Goal: Task Accomplishment & Management: Complete application form

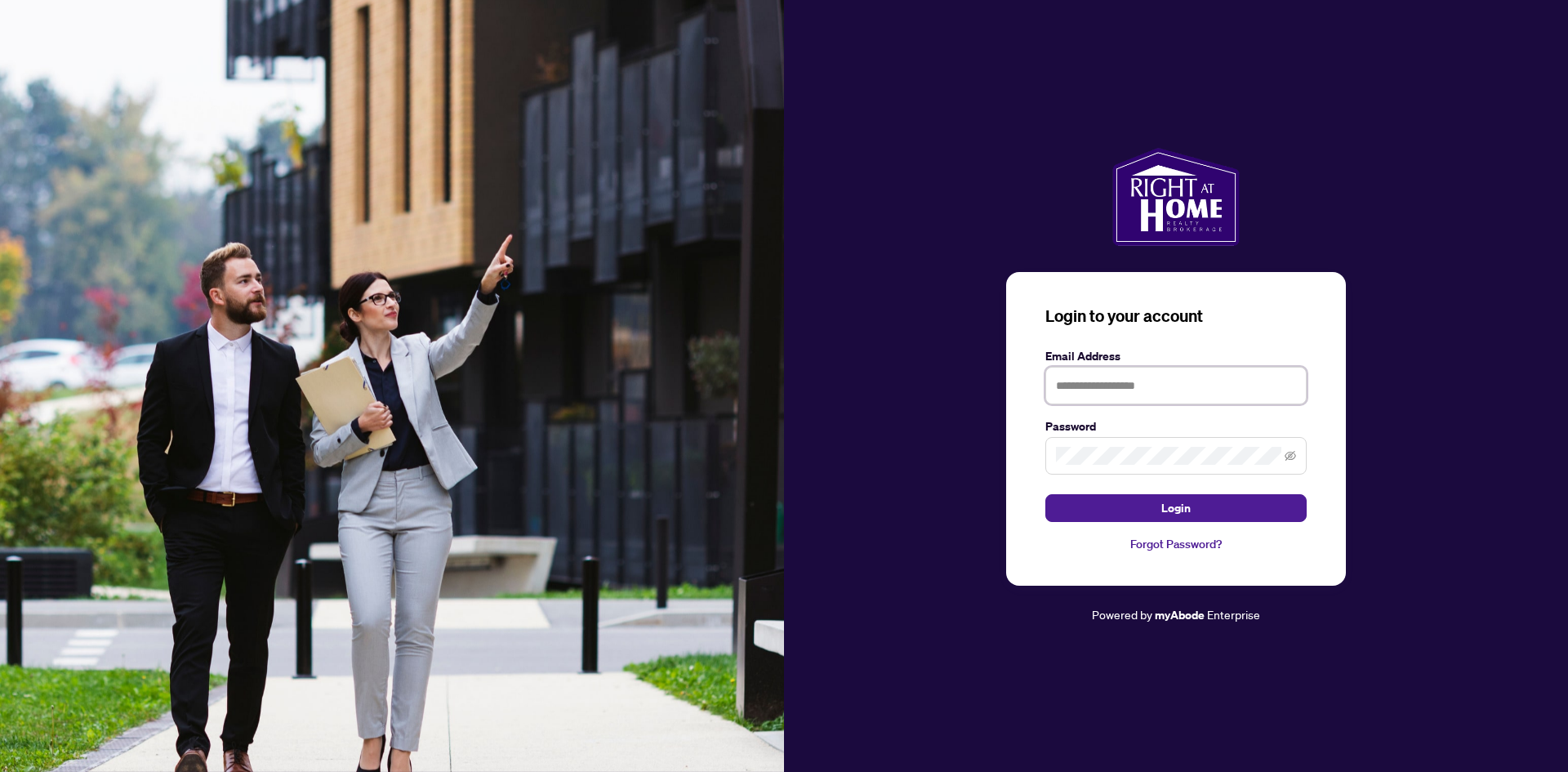
click at [1070, 386] on input "text" at bounding box center [1176, 386] width 262 height 38
type input "**********"
click at [1199, 508] on button "Login" at bounding box center [1176, 509] width 262 height 28
click at [1011, 454] on div "**********" at bounding box center [1177, 429] width 340 height 314
click at [1191, 504] on button "Login" at bounding box center [1176, 509] width 262 height 28
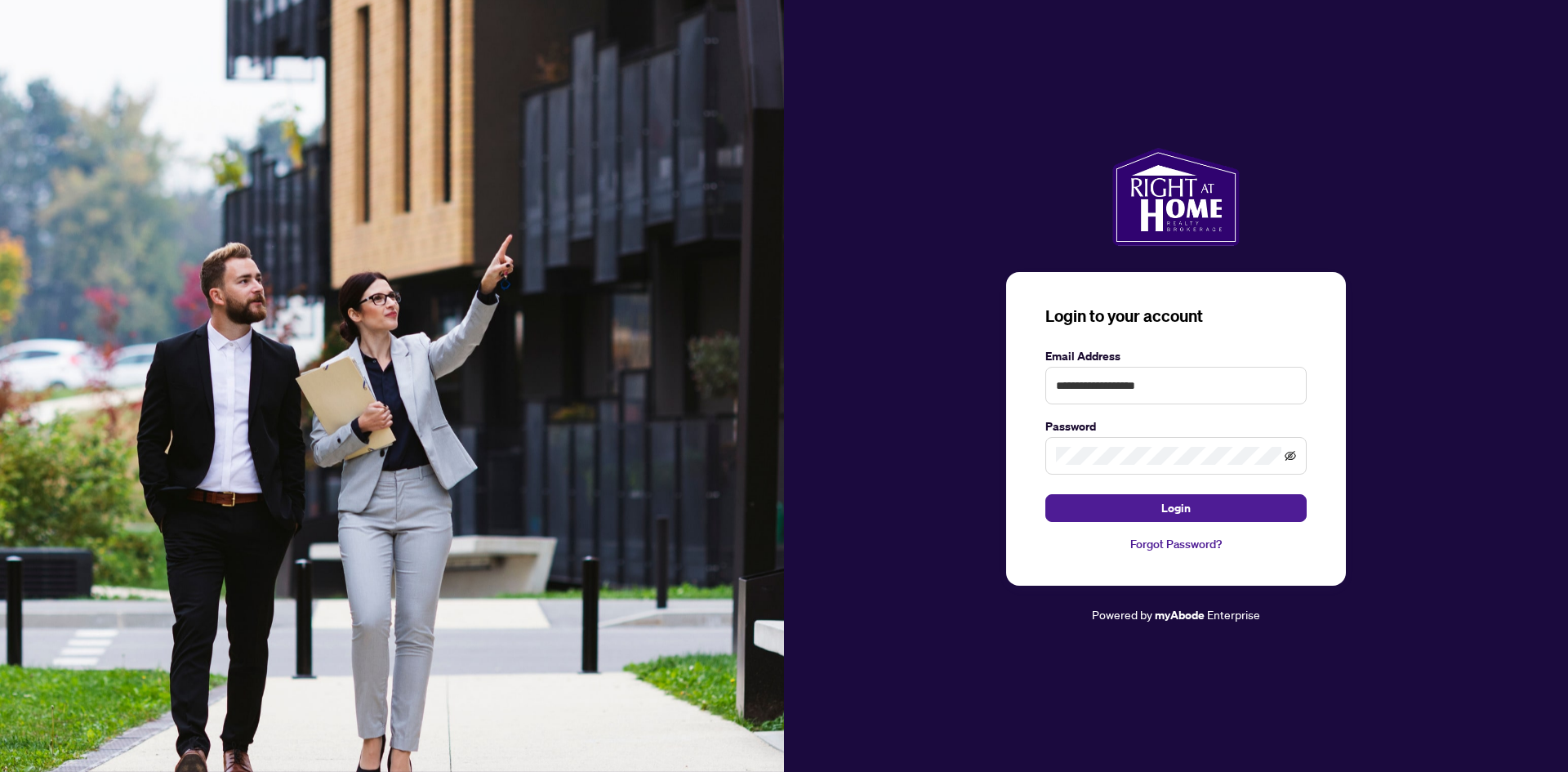
click at [1291, 455] on icon "eye-invisible" at bounding box center [1291, 456] width 12 height 12
click at [1175, 542] on link "Forgot Password?" at bounding box center [1176, 544] width 262 height 18
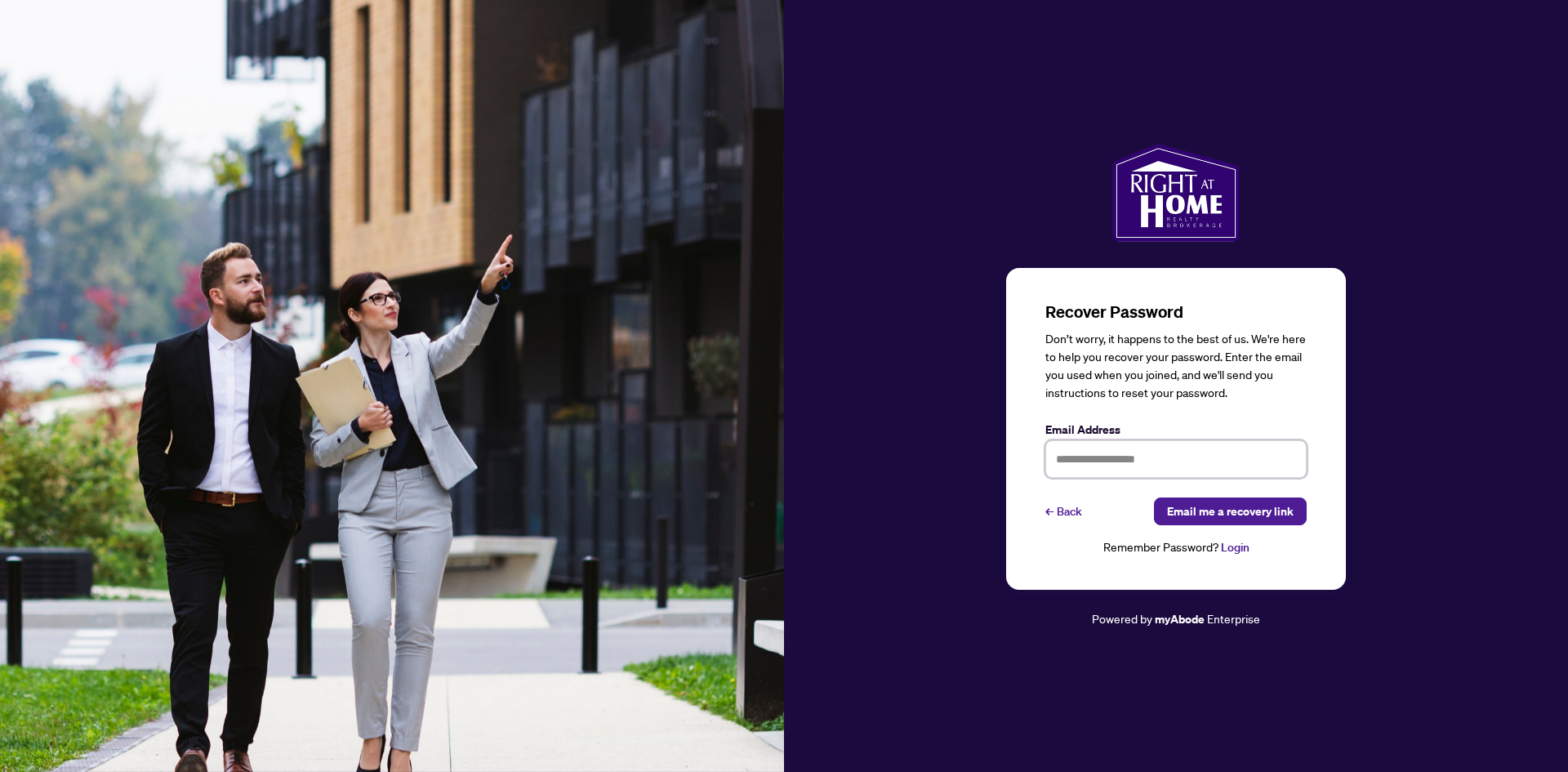
click at [1054, 460] on input "text" at bounding box center [1176, 459] width 262 height 38
type input "**********"
click at [1219, 513] on span "Email me a recovery link" at bounding box center [1230, 511] width 126 height 26
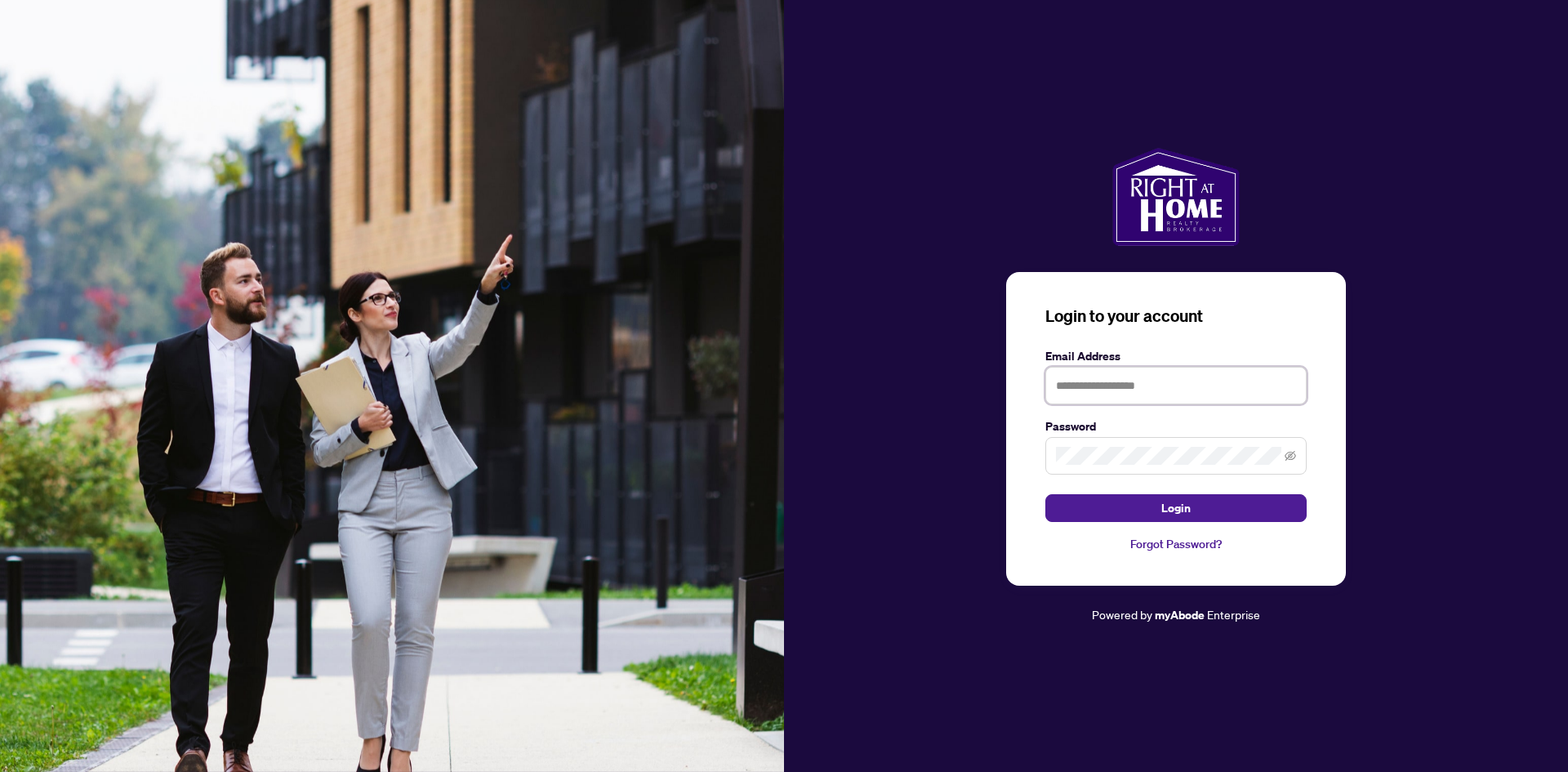
click at [1056, 391] on input "text" at bounding box center [1176, 386] width 262 height 38
type input "**********"
click at [1182, 510] on span "Login" at bounding box center [1177, 508] width 30 height 26
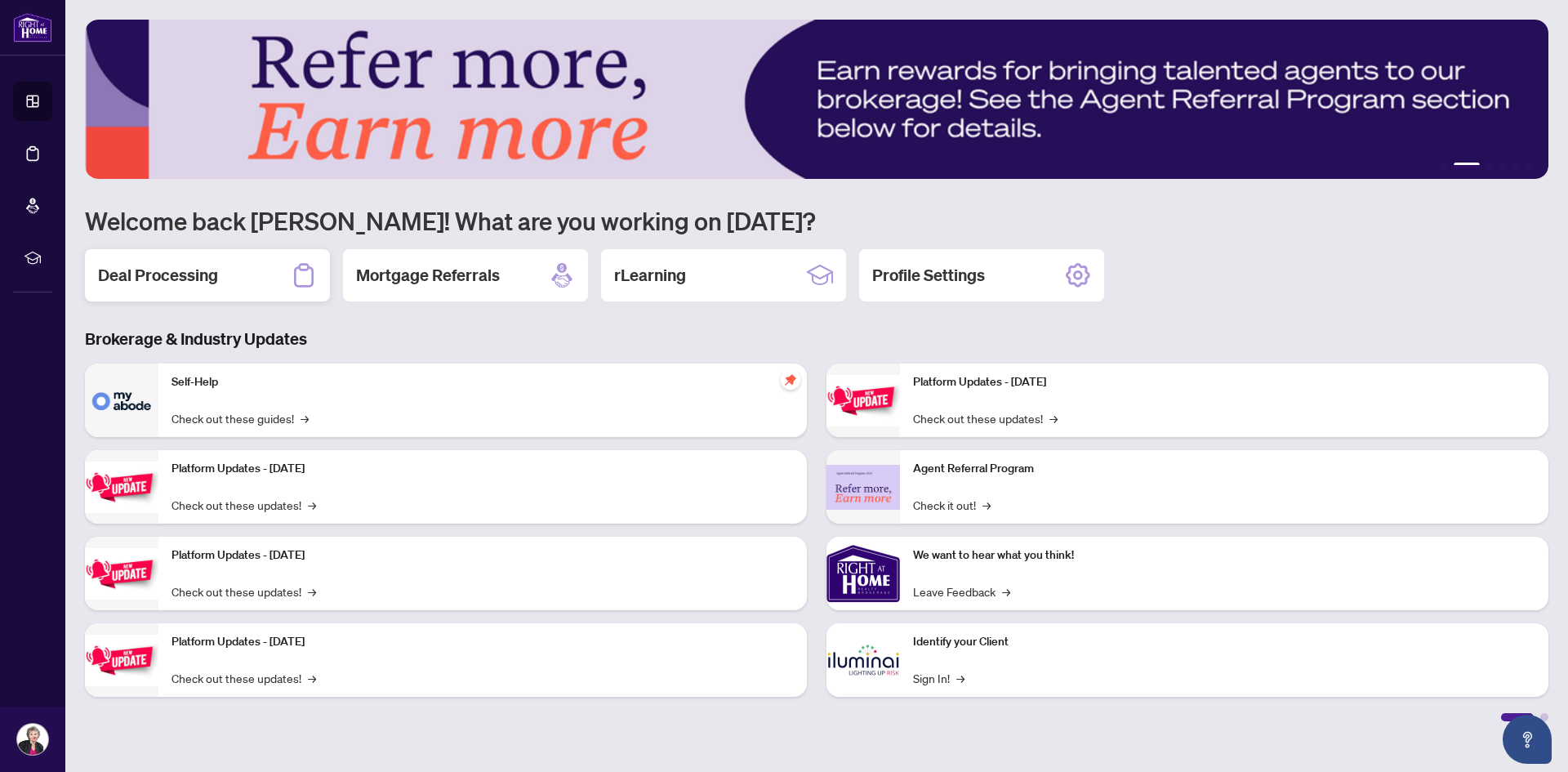
click at [194, 275] on h2 "Deal Processing" at bounding box center [158, 276] width 120 height 23
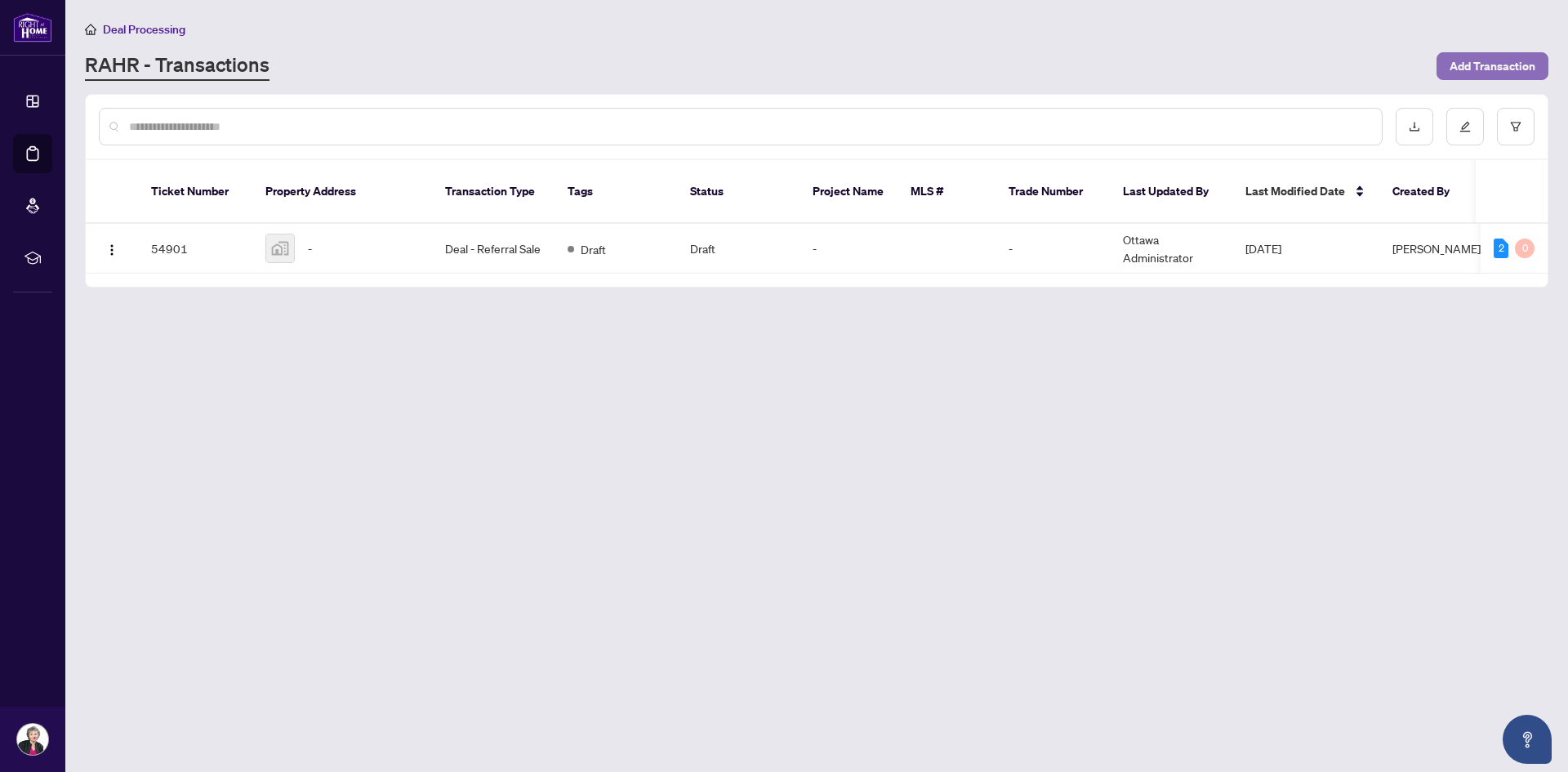
click at [1503, 66] on span "Add Transaction" at bounding box center [1493, 66] width 86 height 26
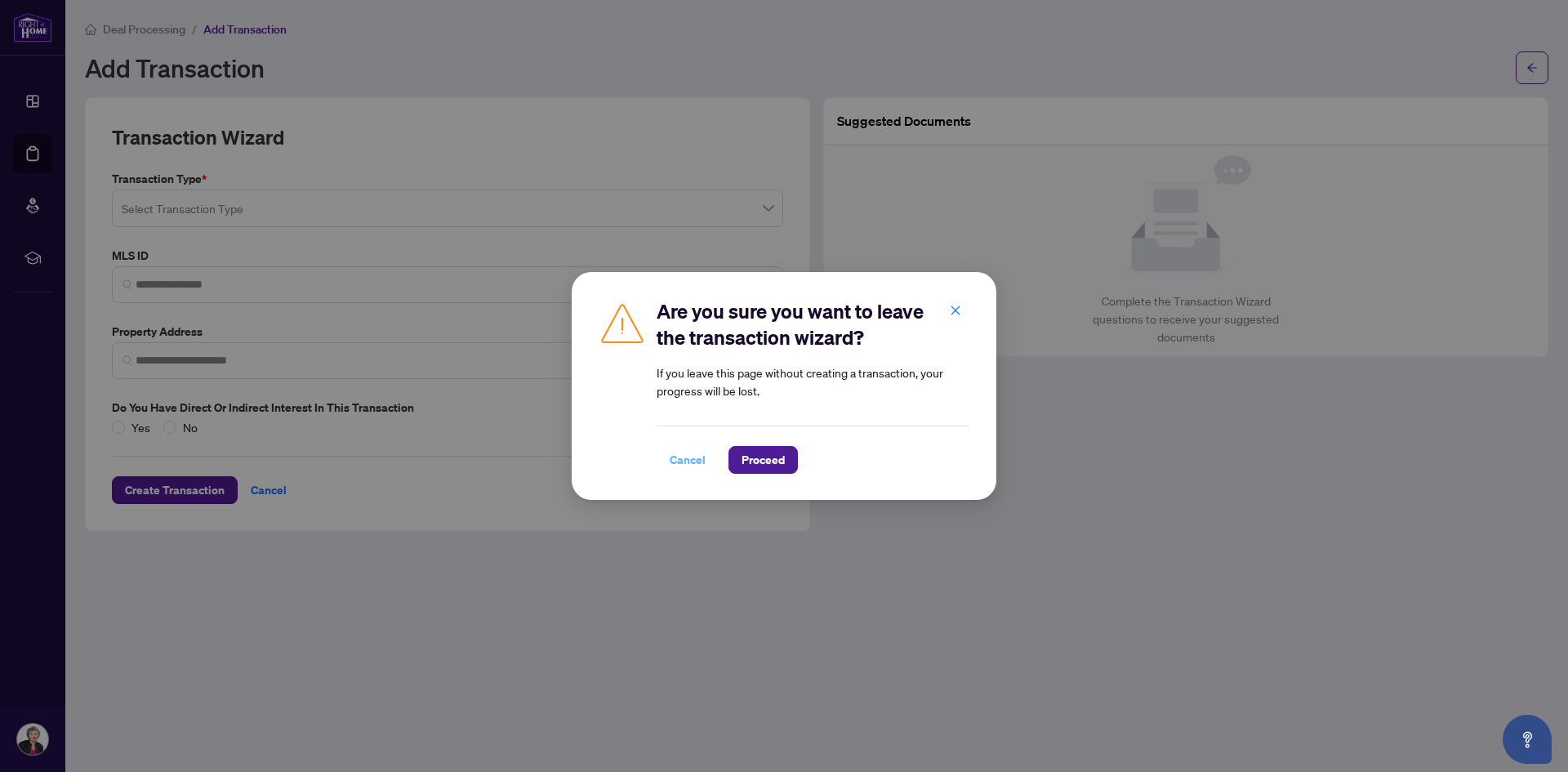
click at [689, 460] on span "Cancel" at bounding box center [688, 460] width 36 height 26
click at [757, 457] on span "Proceed" at bounding box center [763, 460] width 43 height 26
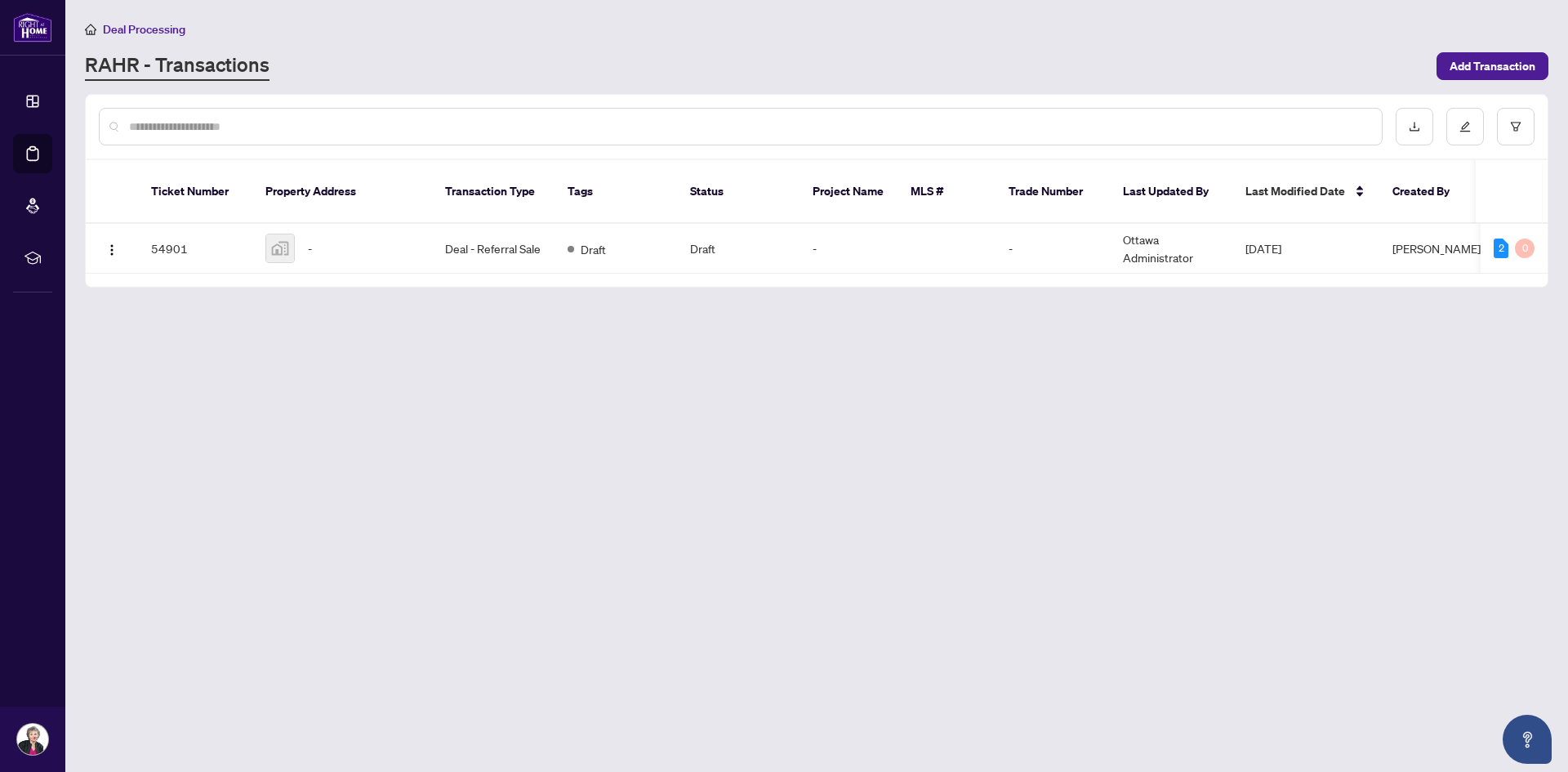
drag, startPoint x: 1071, startPoint y: 618, endPoint x: 1087, endPoint y: 632, distance: 21.3
click at [1087, 632] on main "Deal Processing RAHR - Transactions Add Transaction Ticket Number Property Addr…" at bounding box center [817, 386] width 1503 height 772
click at [1534, 732] on icon "Open asap" at bounding box center [1528, 739] width 21 height 21
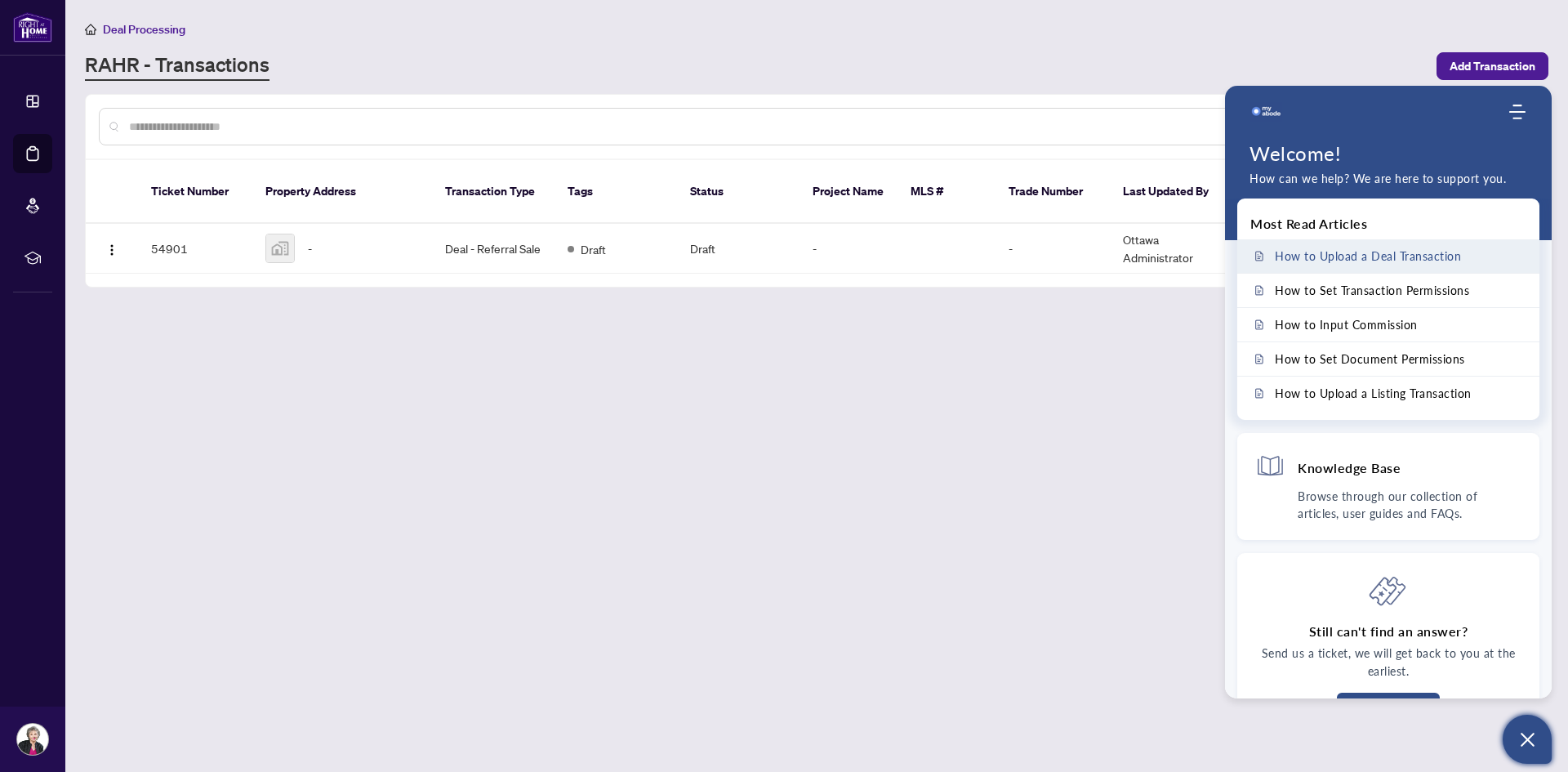
click at [1372, 255] on span "How to Upload a Deal Transaction" at bounding box center [1368, 256] width 187 height 14
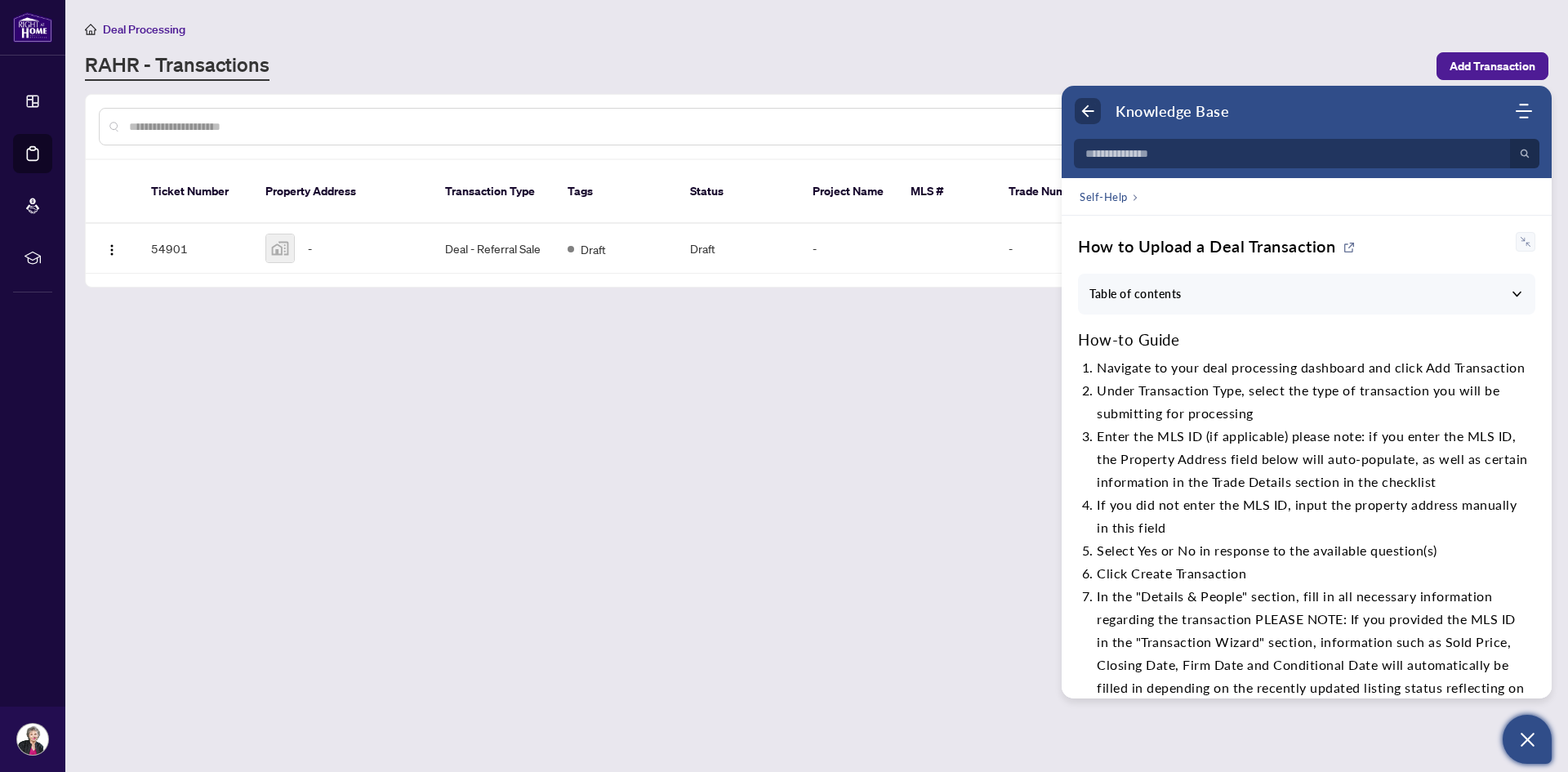
click at [1092, 116] on icon "Back" at bounding box center [1088, 111] width 17 height 17
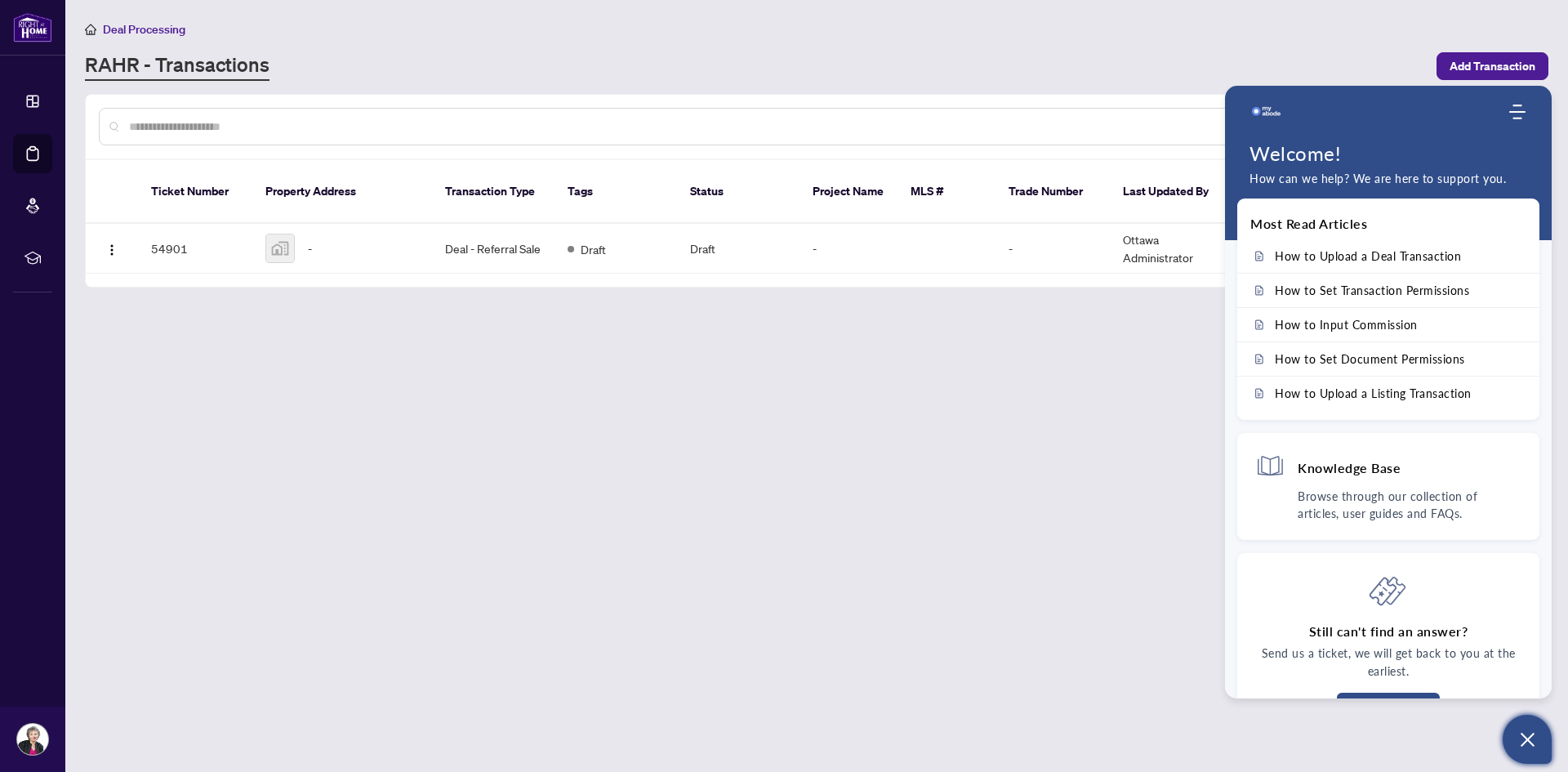
click at [540, 448] on main "Deal Processing RAHR - Transactions Add Transaction Ticket Number Property Addr…" at bounding box center [817, 386] width 1503 height 772
click at [1528, 740] on icon "Open asap" at bounding box center [1528, 739] width 14 height 14
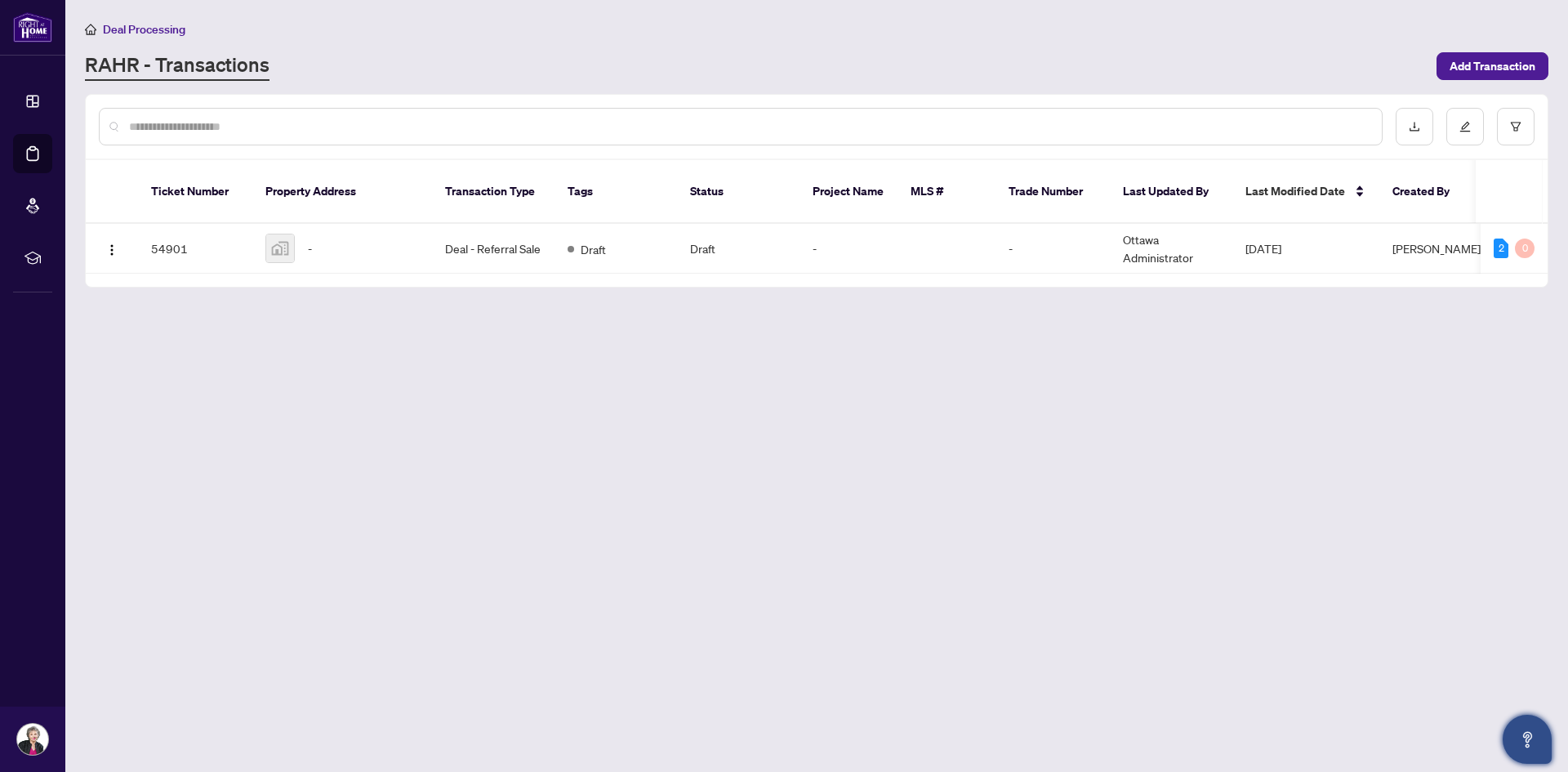
drag, startPoint x: 1428, startPoint y: 426, endPoint x: 1353, endPoint y: 646, distance: 232.4
click at [1353, 646] on main "Deal Processing RAHR - Transactions Add Transaction Ticket Number Property Addr…" at bounding box center [817, 386] width 1503 height 772
drag, startPoint x: 1480, startPoint y: 0, endPoint x: 1082, endPoint y: 467, distance: 613.6
click at [1082, 467] on main "Deal Processing RAHR - Transactions Add Transaction Ticket Number Property Addr…" at bounding box center [817, 386] width 1503 height 772
click at [594, 240] on span "Draft" at bounding box center [593, 249] width 26 height 18
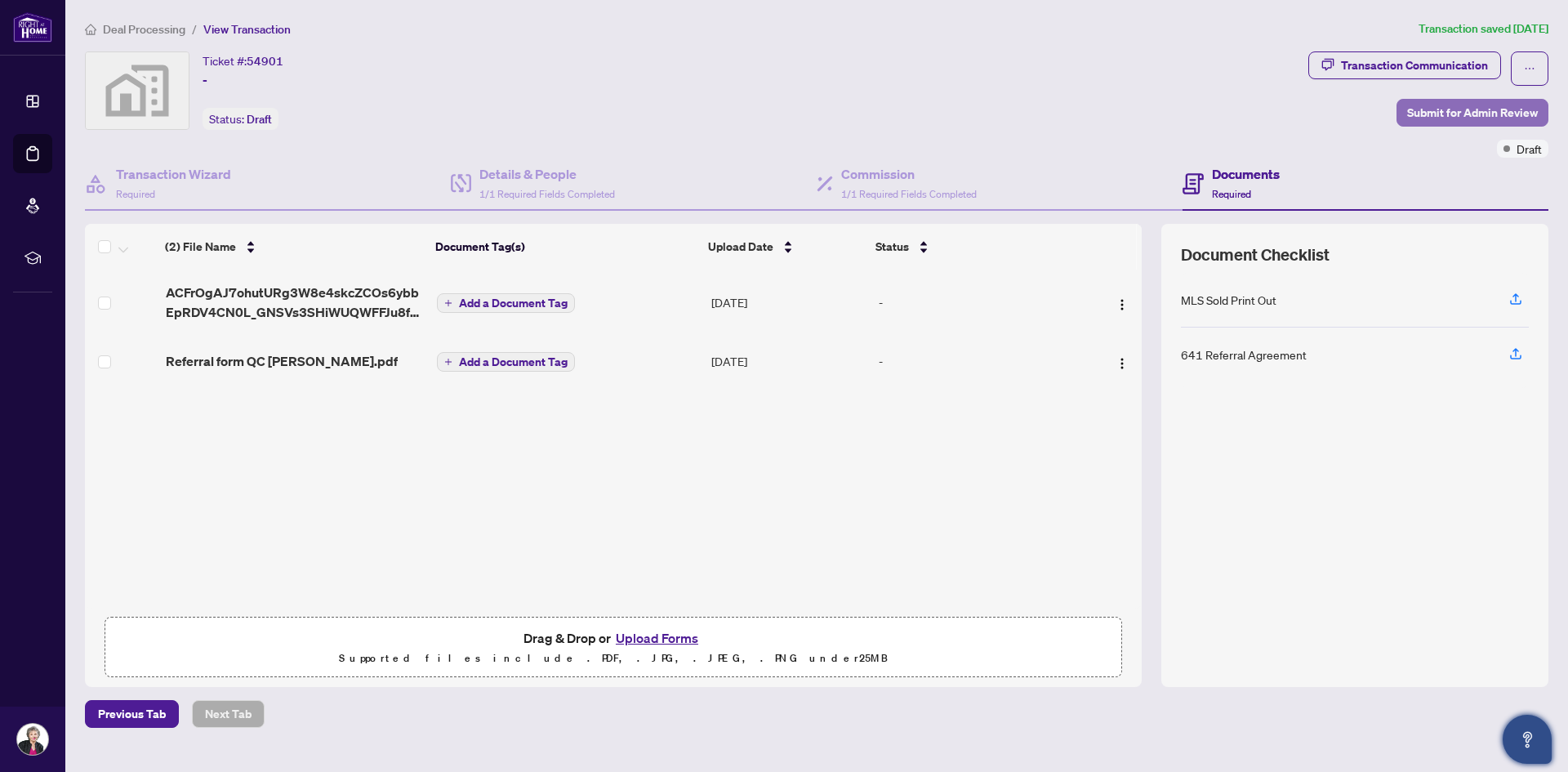
click at [1473, 111] on span "Submit for Admin Review" at bounding box center [1473, 113] width 130 height 26
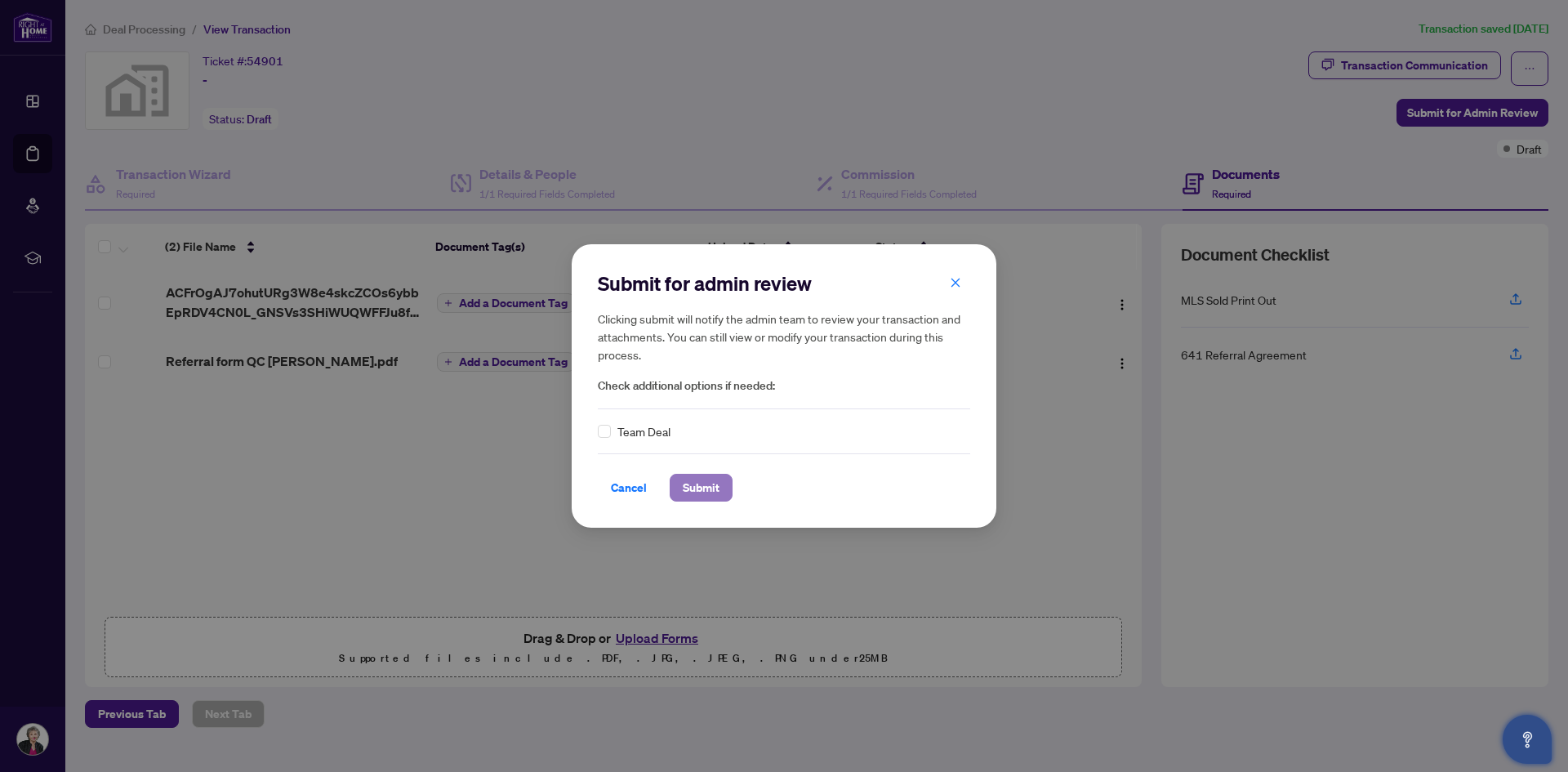
click at [717, 476] on span "Submit" at bounding box center [701, 488] width 37 height 26
